Goal: Browse casually

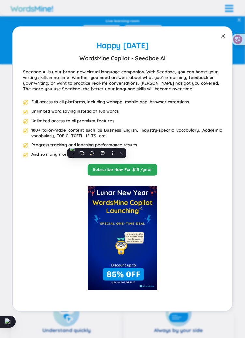
click at [222, 37] on icon "close" at bounding box center [223, 35] width 5 height 5
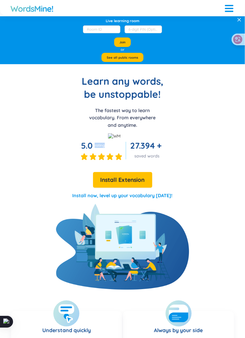
click at [124, 120] on p "The fastest way to learn vocabulary. From everywhere and anytime." at bounding box center [123, 118] width 76 height 22
click at [124, 118] on p "The fastest way to learn vocabulary. From everywhere and anytime." at bounding box center [123, 118] width 76 height 22
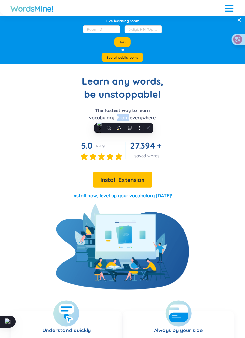
click at [141, 120] on p "The fastest way to learn vocabulary. From everywhere and anytime." at bounding box center [123, 118] width 76 height 22
click at [141, 119] on p "The fastest way to learn vocabulary. From everywhere and anytime." at bounding box center [123, 118] width 76 height 22
